Goal: Navigation & Orientation: Find specific page/section

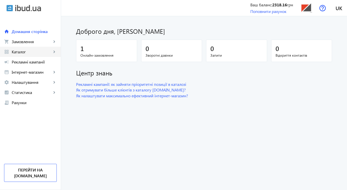
click at [22, 53] on span "Каталог" at bounding box center [32, 51] width 40 height 5
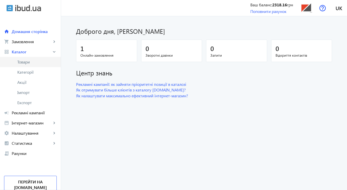
click at [31, 62] on span "Товари" at bounding box center [36, 62] width 39 height 5
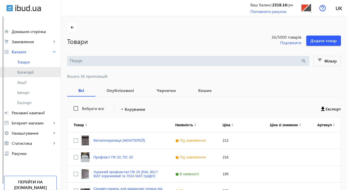
click at [33, 72] on span "Категорії" at bounding box center [36, 72] width 39 height 5
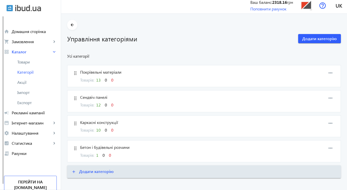
scroll to position [7, 0]
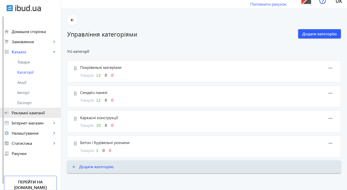
drag, startPoint x: 27, startPoint y: 113, endPoint x: 45, endPoint y: 115, distance: 18.2
click at [27, 113] on span "Рекламні кампанії" at bounding box center [34, 112] width 45 height 5
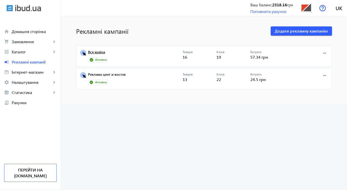
click at [101, 52] on link "Вся країна" at bounding box center [135, 53] width 95 height 7
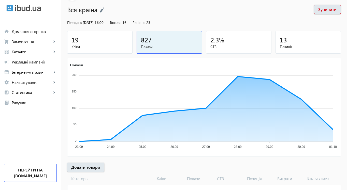
scroll to position [31, 0]
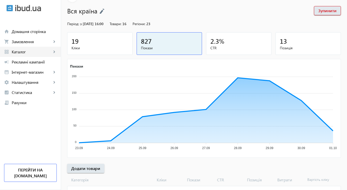
click at [22, 51] on span "Каталог" at bounding box center [32, 51] width 40 height 5
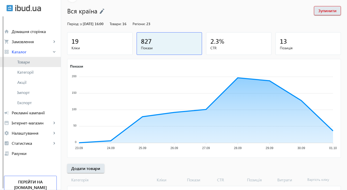
click at [22, 62] on span "Товари" at bounding box center [36, 62] width 39 height 5
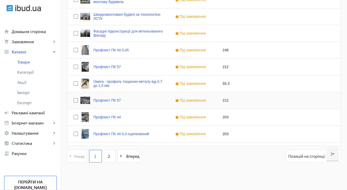
scroll to position [495, 0]
